Goal: Transaction & Acquisition: Purchase product/service

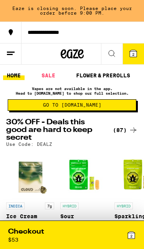
click at [128, 132] on div "(87)" at bounding box center [125, 129] width 25 height 9
click at [121, 130] on div "(87)" at bounding box center [125, 129] width 25 height 9
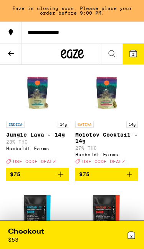
scroll to position [4923, 0]
